Goal: Book appointment/travel/reservation

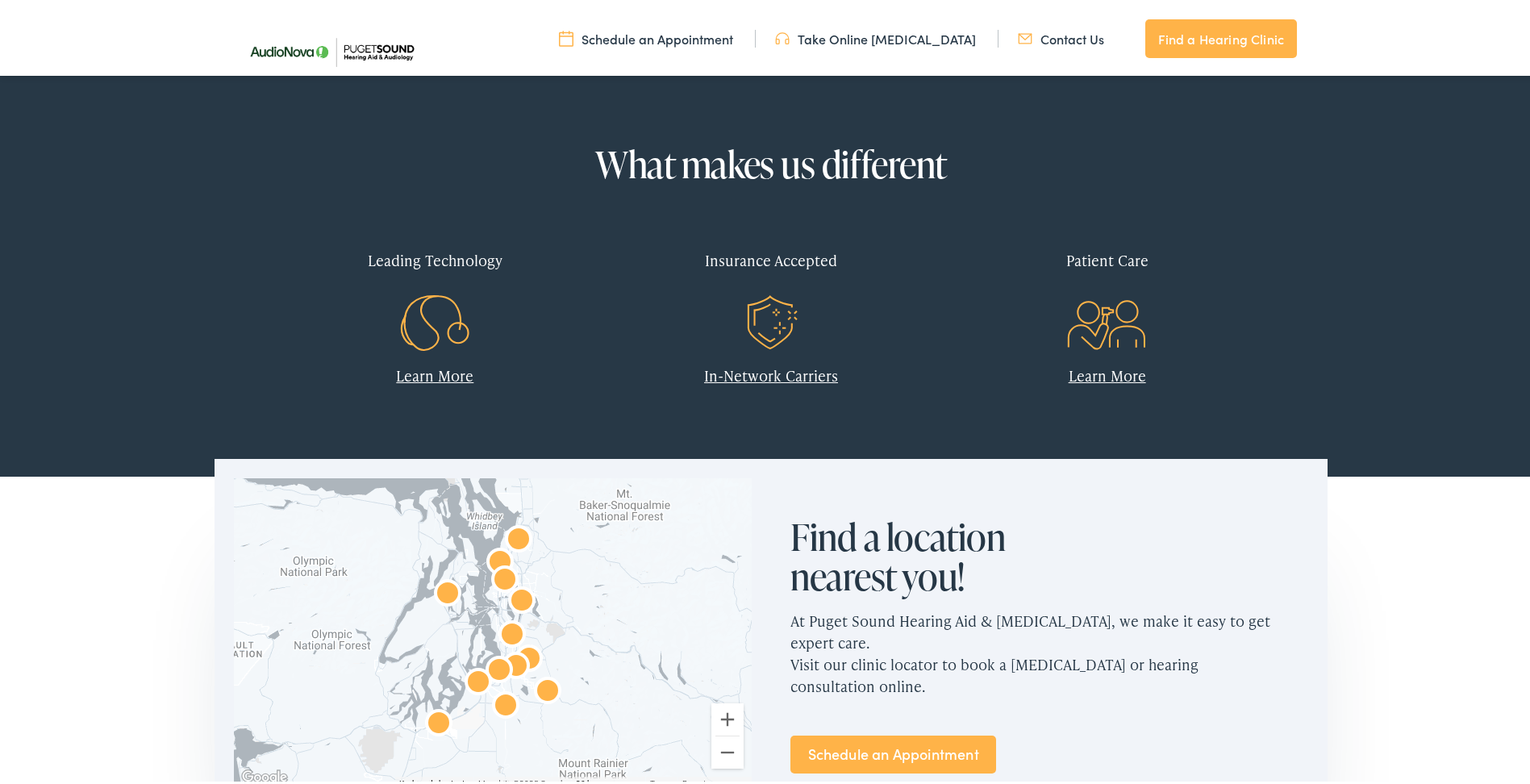
scroll to position [807, 0]
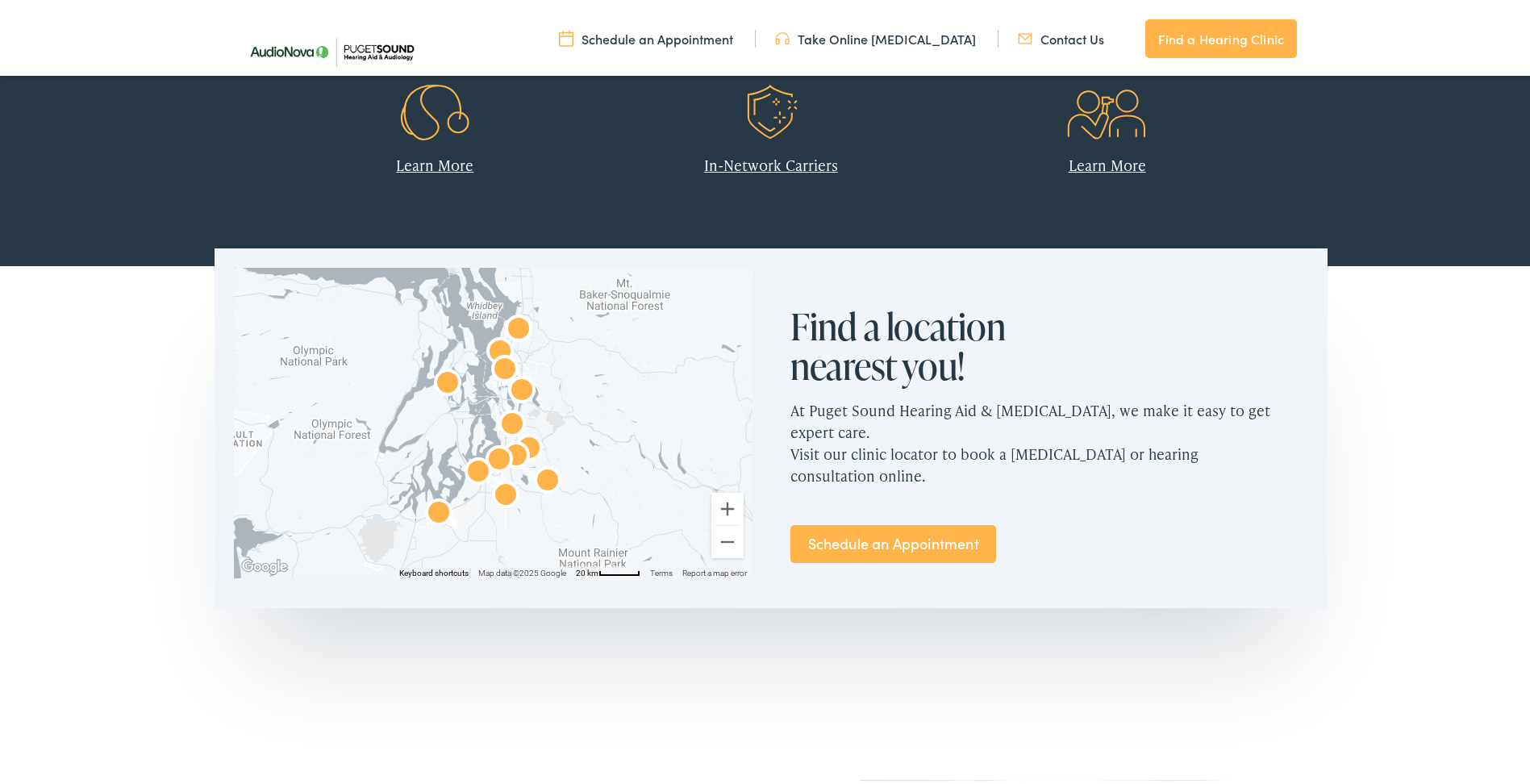
click at [922, 522] on link "Schedule an Appointment" at bounding box center [893, 540] width 206 height 38
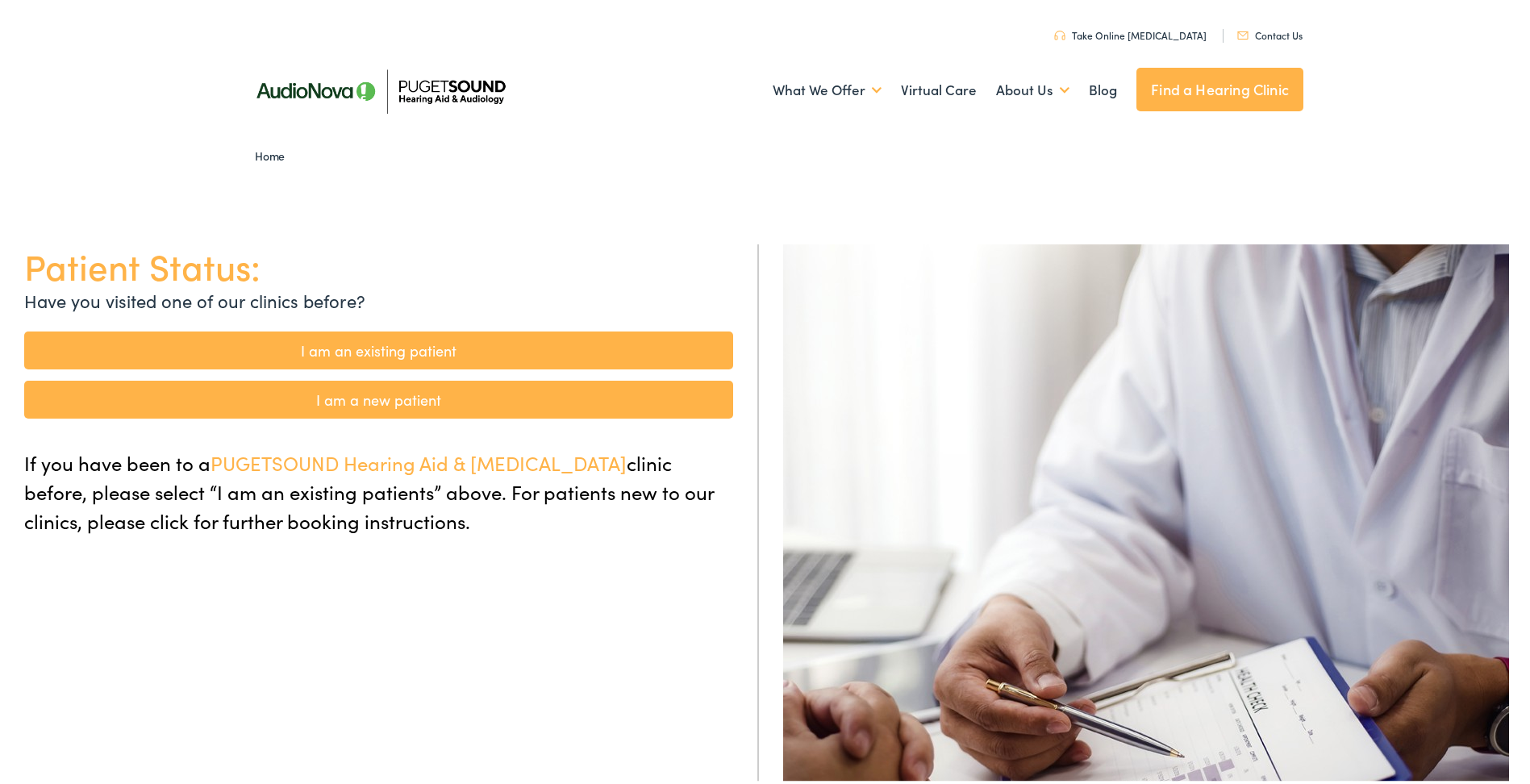
click at [458, 345] on link "I am an existing patient" at bounding box center [379, 347] width 709 height 38
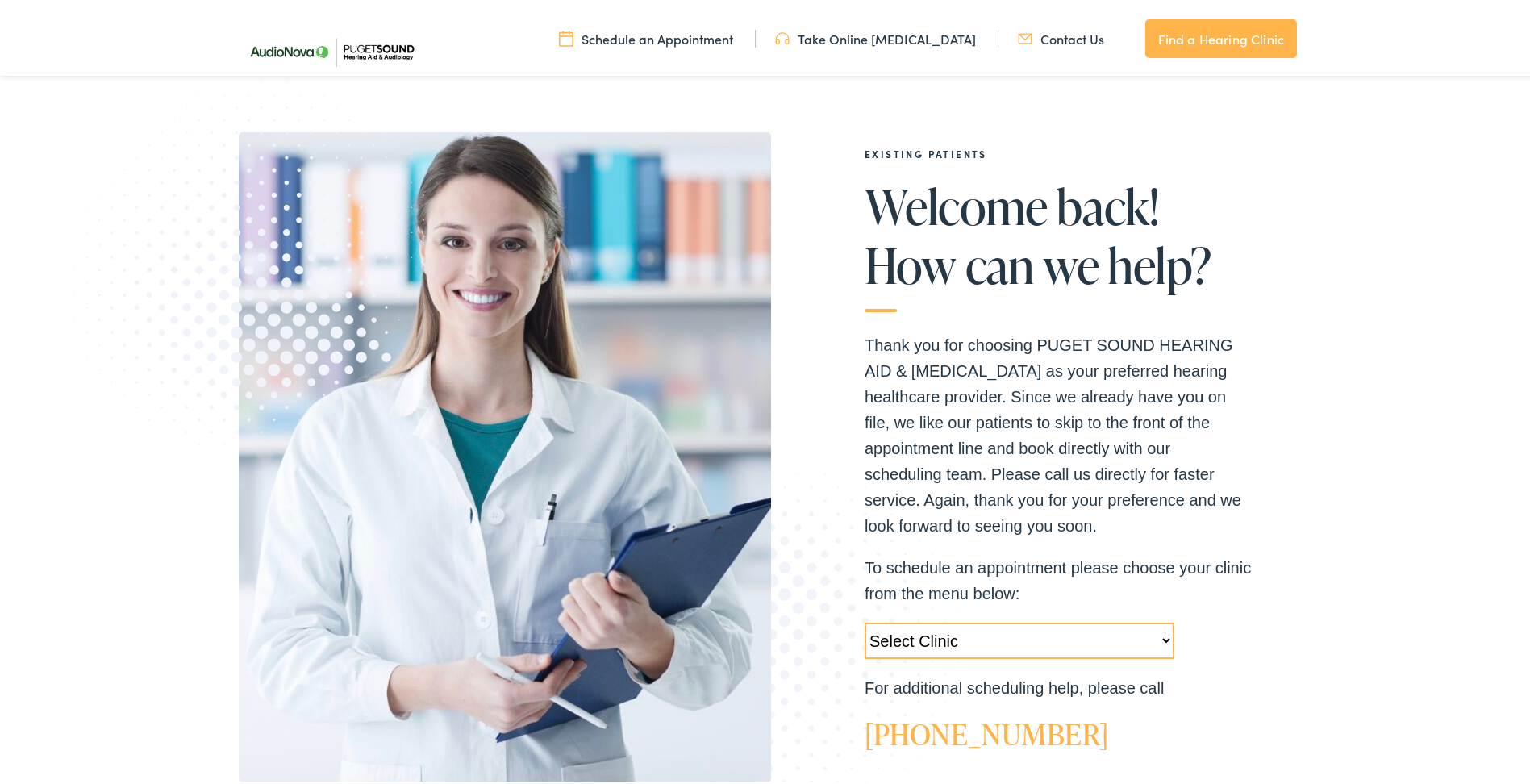
scroll to position [323, 0]
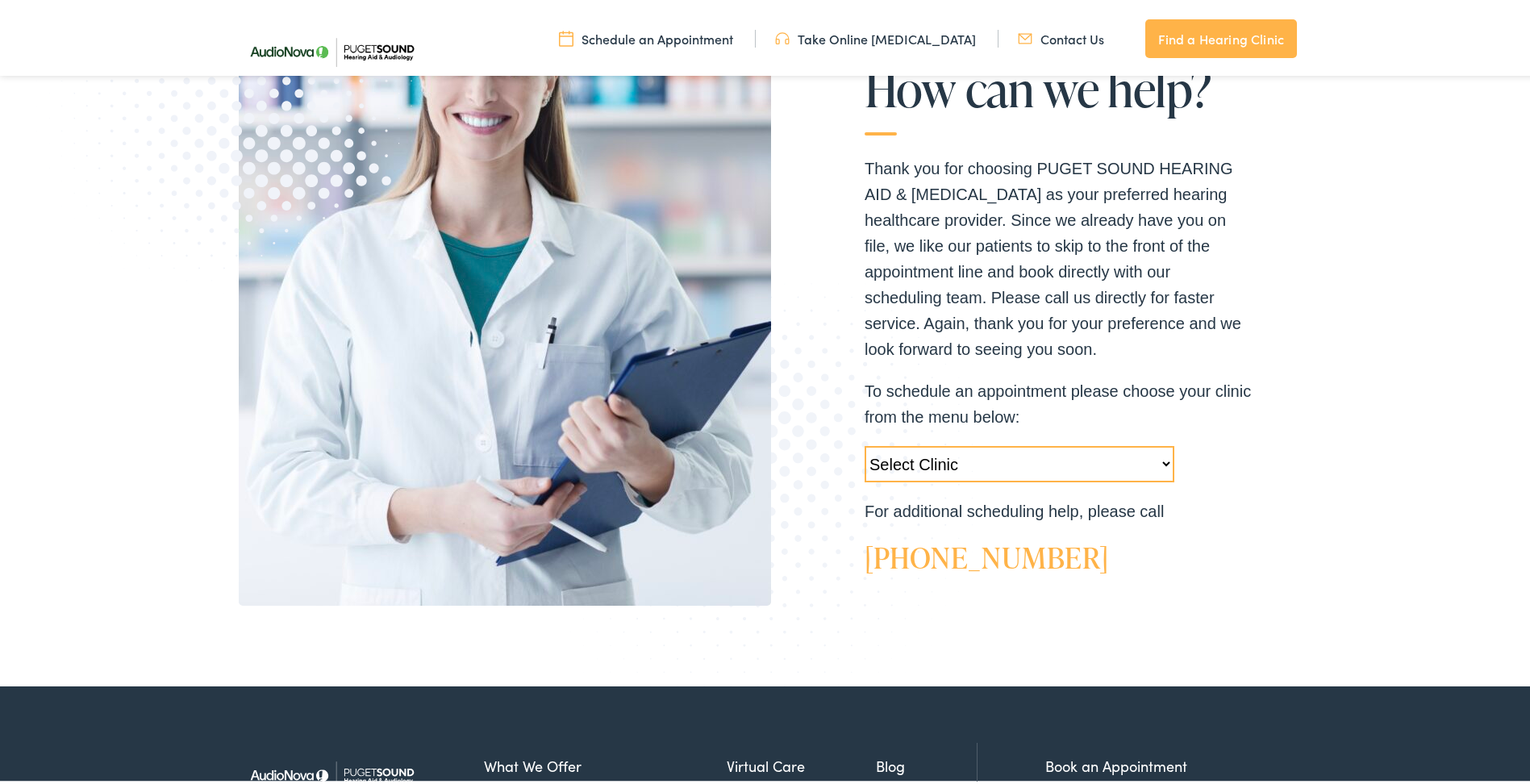
click at [1159, 455] on select "Select Clinic [GEOGRAPHIC_DATA]-[GEOGRAPHIC_DATA]-AudioNova [STREET_ADDRESS]-Au…" at bounding box center [1019, 460] width 310 height 36
select select "[URL][DOMAIN_NAME]"
click at [865, 443] on select "Select Clinic [GEOGRAPHIC_DATA]-[GEOGRAPHIC_DATA]-AudioNova [STREET_ADDRESS]-Au…" at bounding box center [1019, 460] width 310 height 36
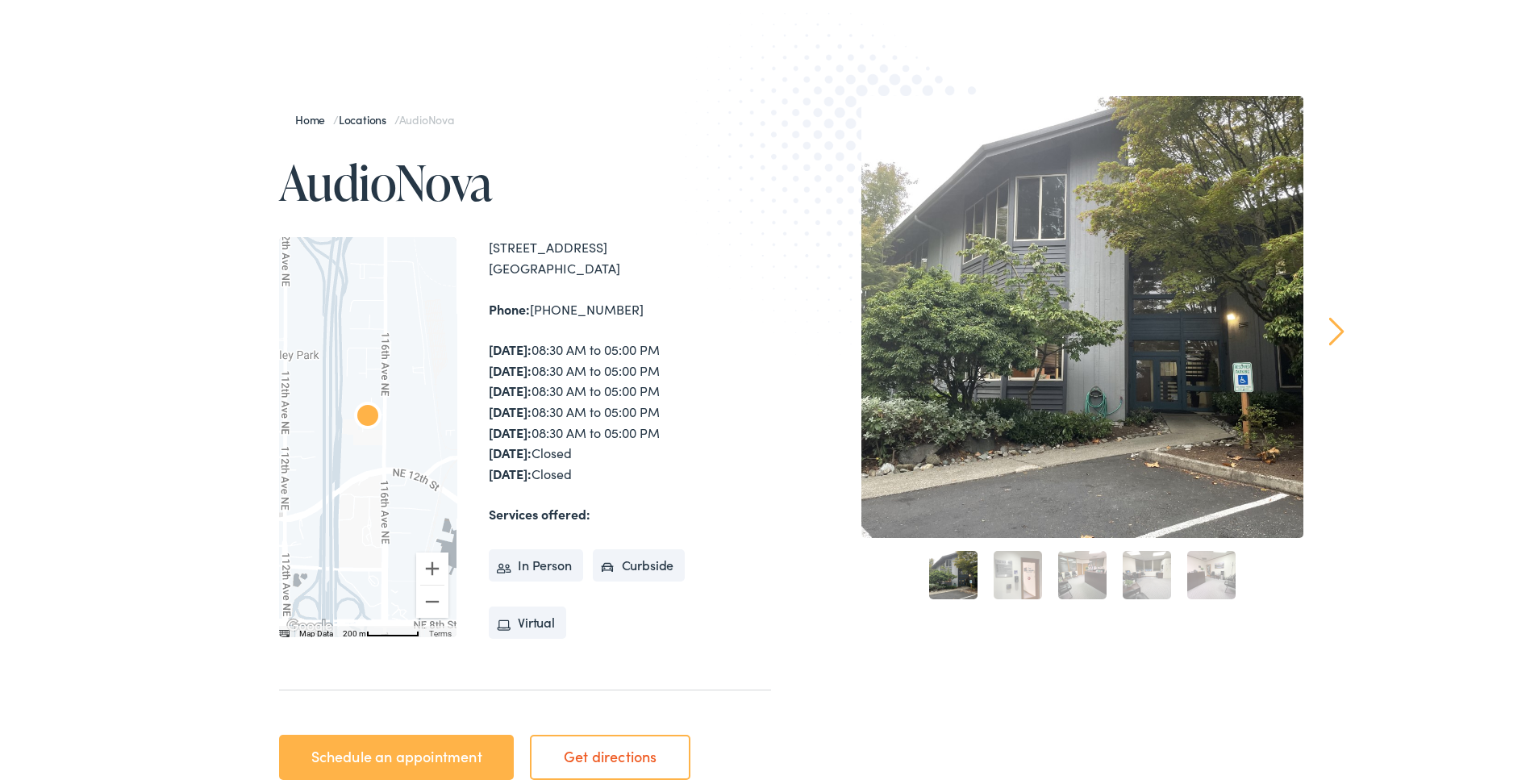
scroll to position [161, 0]
